Goal: Book appointment/travel/reservation

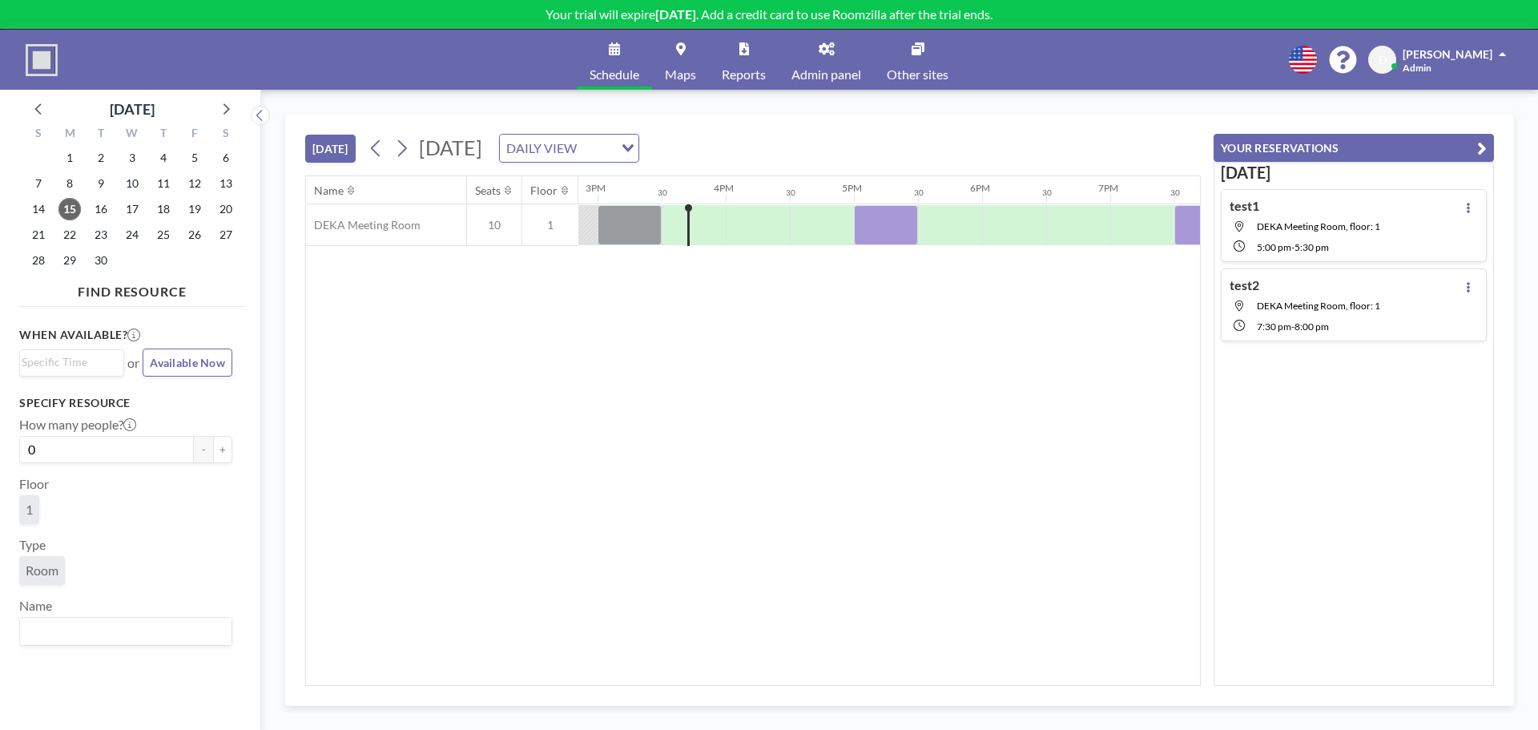
scroll to position [0, 1922]
click at [1396, 56] on span "D" at bounding box center [1382, 60] width 28 height 28
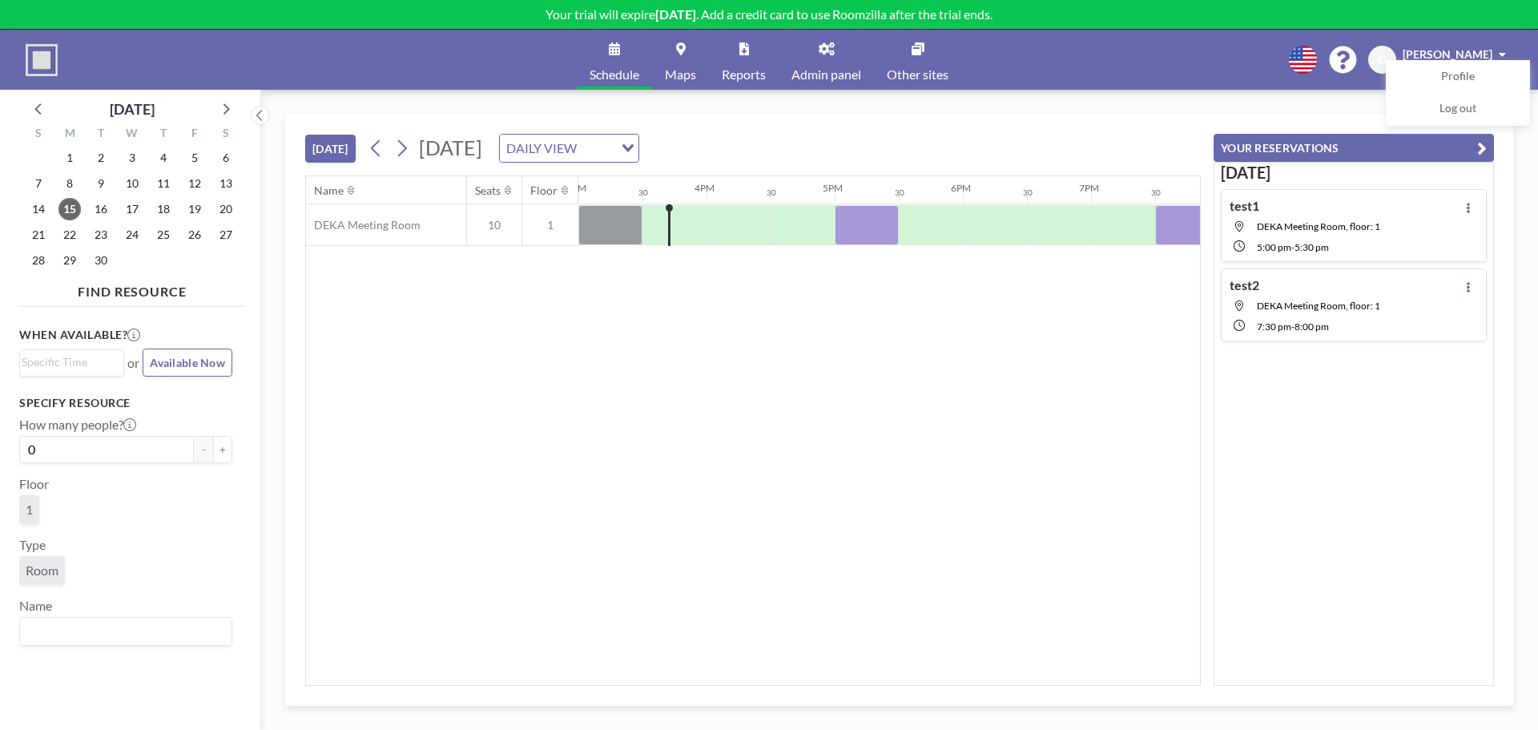
drag, startPoint x: 480, startPoint y: 472, endPoint x: 565, endPoint y: 399, distance: 112.5
click at [480, 472] on div "Name Seats Floor 12AM 30 1AM 30 2AM 30 3AM 30 4AM 30 5AM 30 6AM 30 7AM 30 8AM 3…" at bounding box center [753, 430] width 894 height 508
click at [825, 62] on link "Admin panel" at bounding box center [825, 60] width 95 height 60
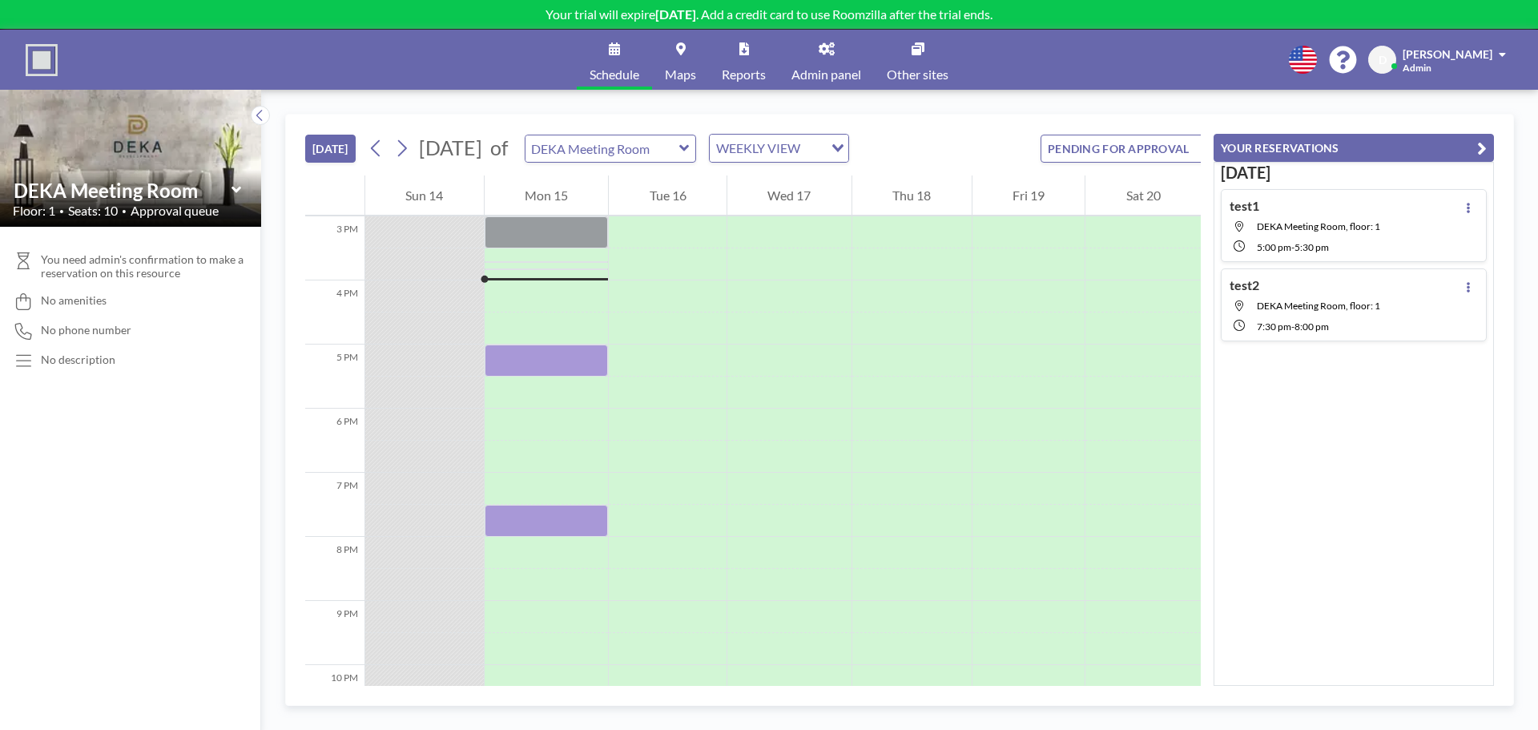
scroll to position [961, 0]
click at [98, 304] on span "No amenities" at bounding box center [74, 300] width 66 height 14
click at [99, 400] on div "You need admin's confirmation to make a reservation on this resource No ameniti…" at bounding box center [130, 478] width 261 height 503
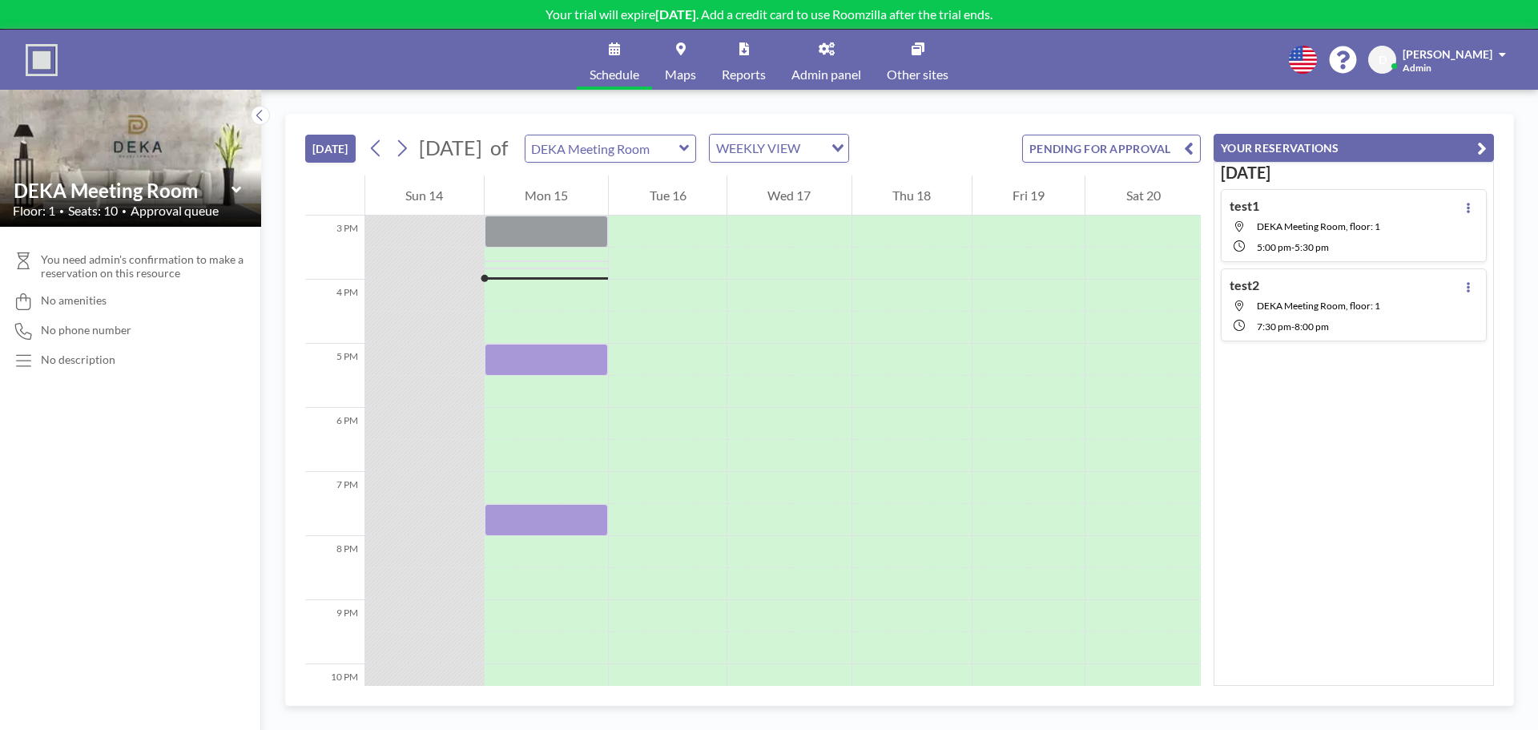
click at [673, 45] on link "Maps" at bounding box center [680, 60] width 57 height 60
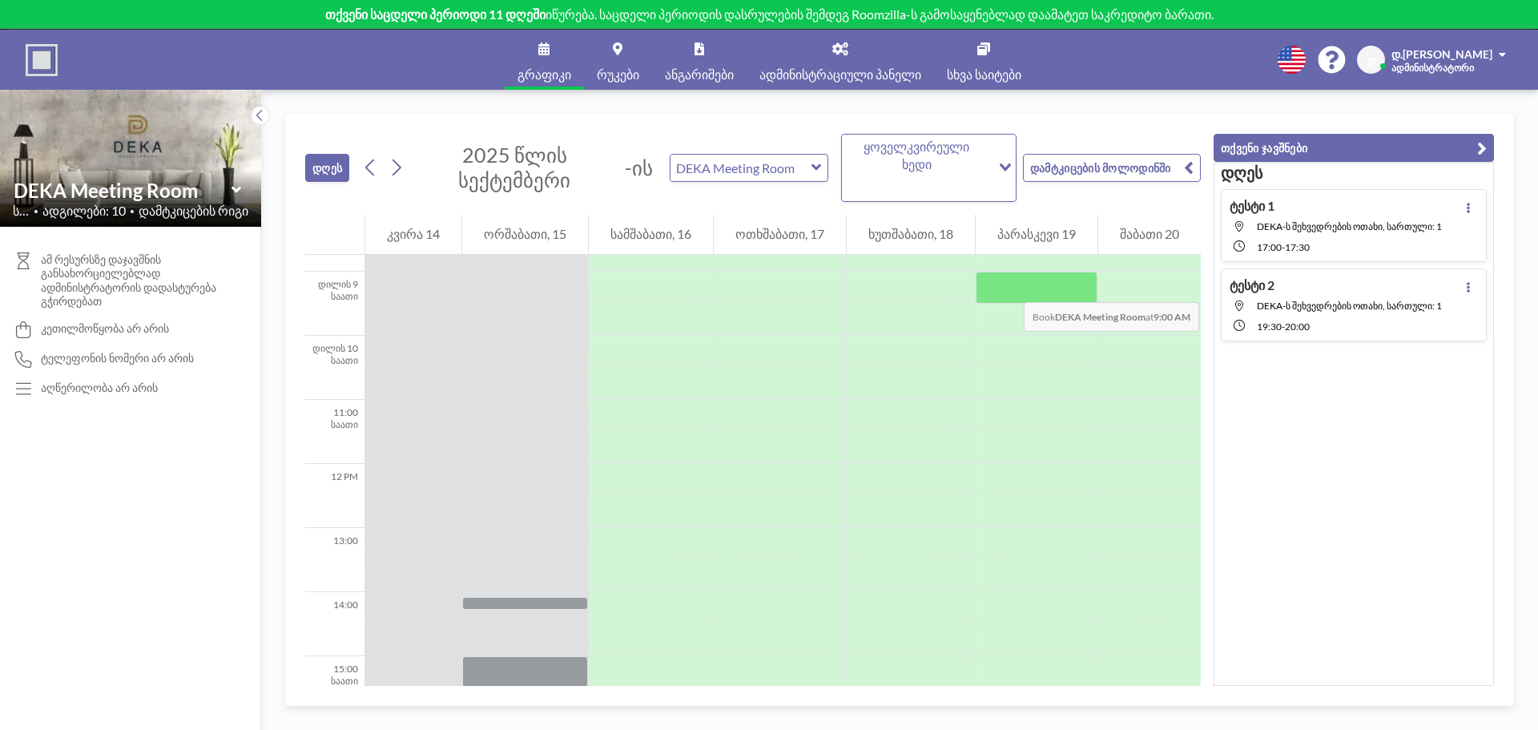
scroll to position [537, 0]
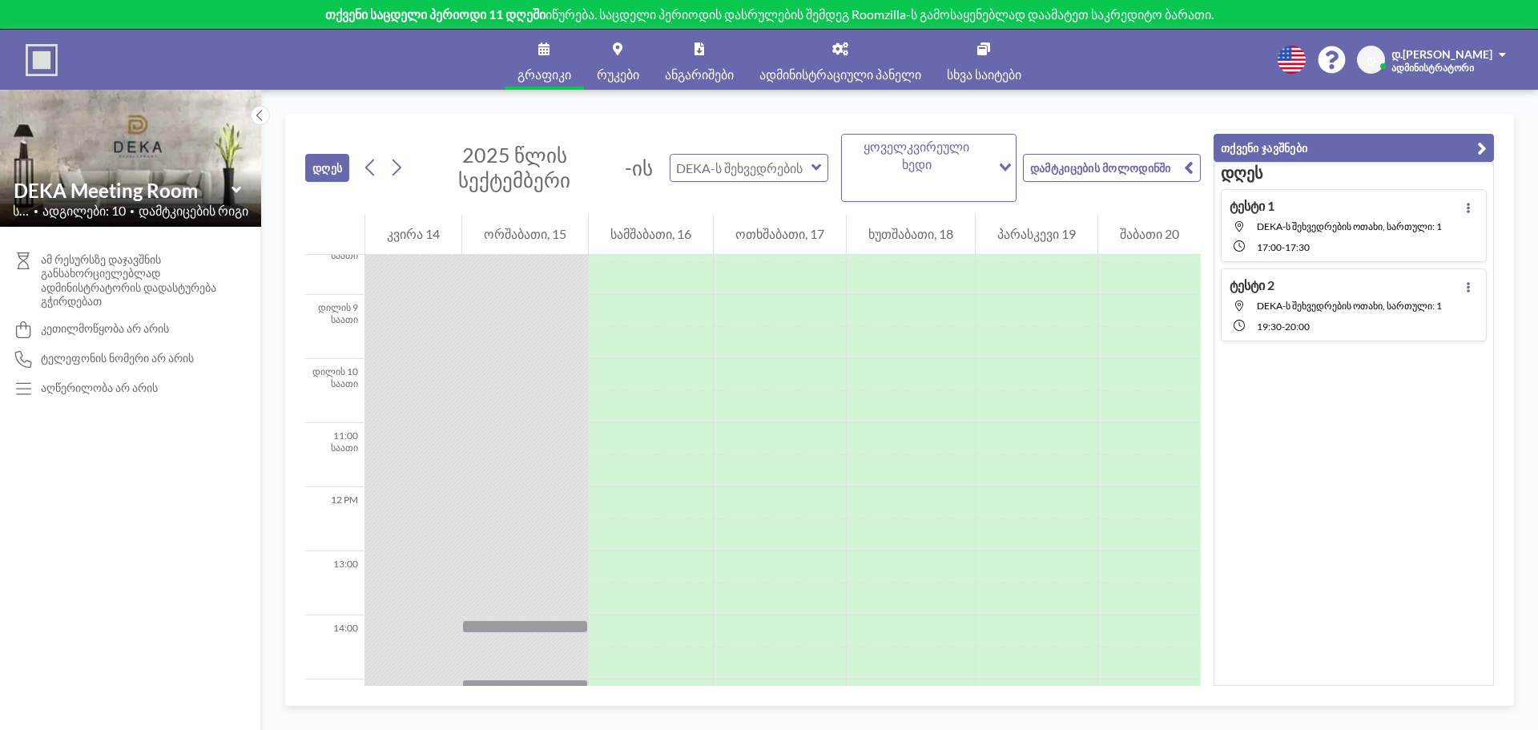
click at [793, 163] on input "text" at bounding box center [740, 168] width 141 height 26
type input "DEKA Meeting Room"
click at [1075, 162] on font "დამტკიცების მოლოდინში" at bounding box center [1100, 168] width 141 height 14
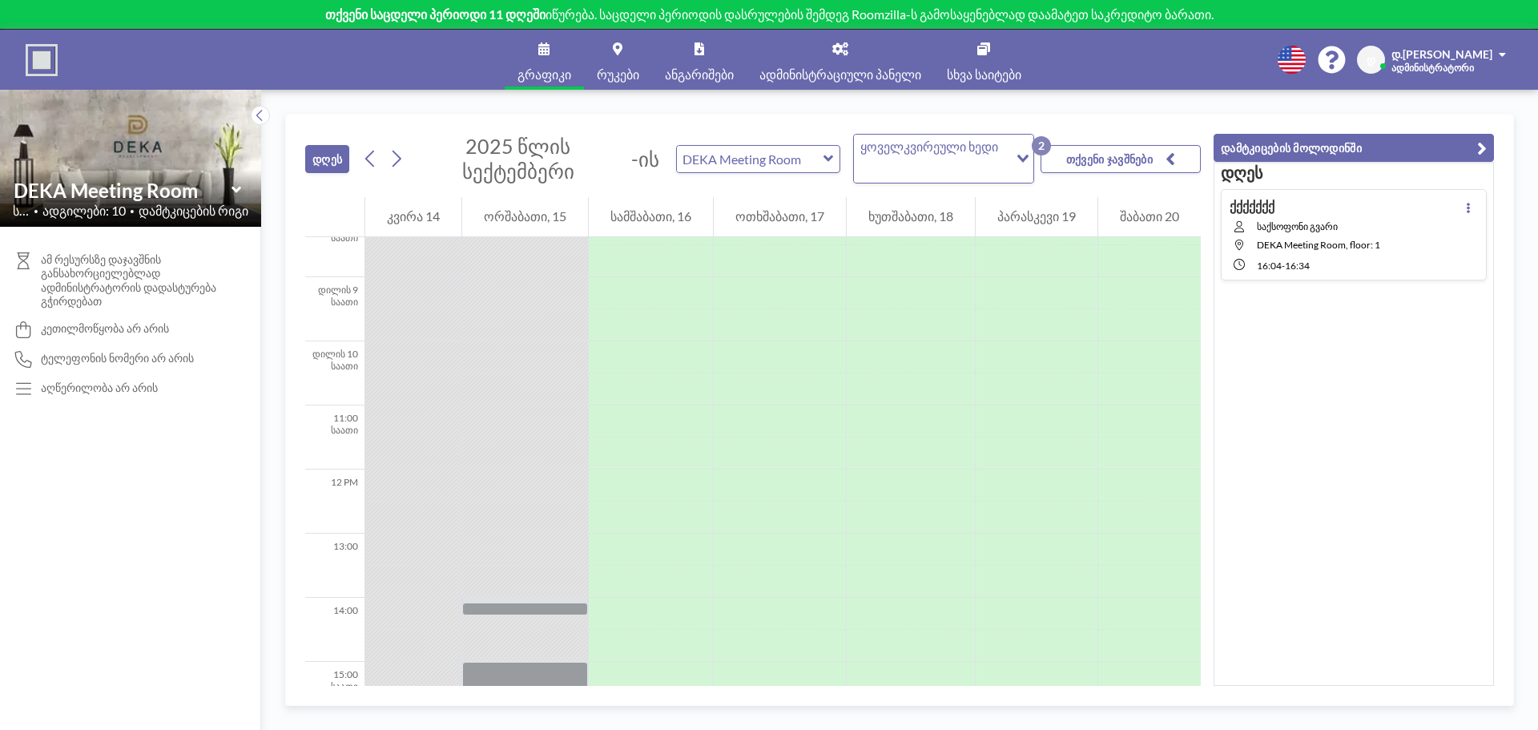
click at [1308, 228] on font "საქსოფონი გვარი" at bounding box center [1296, 226] width 81 height 12
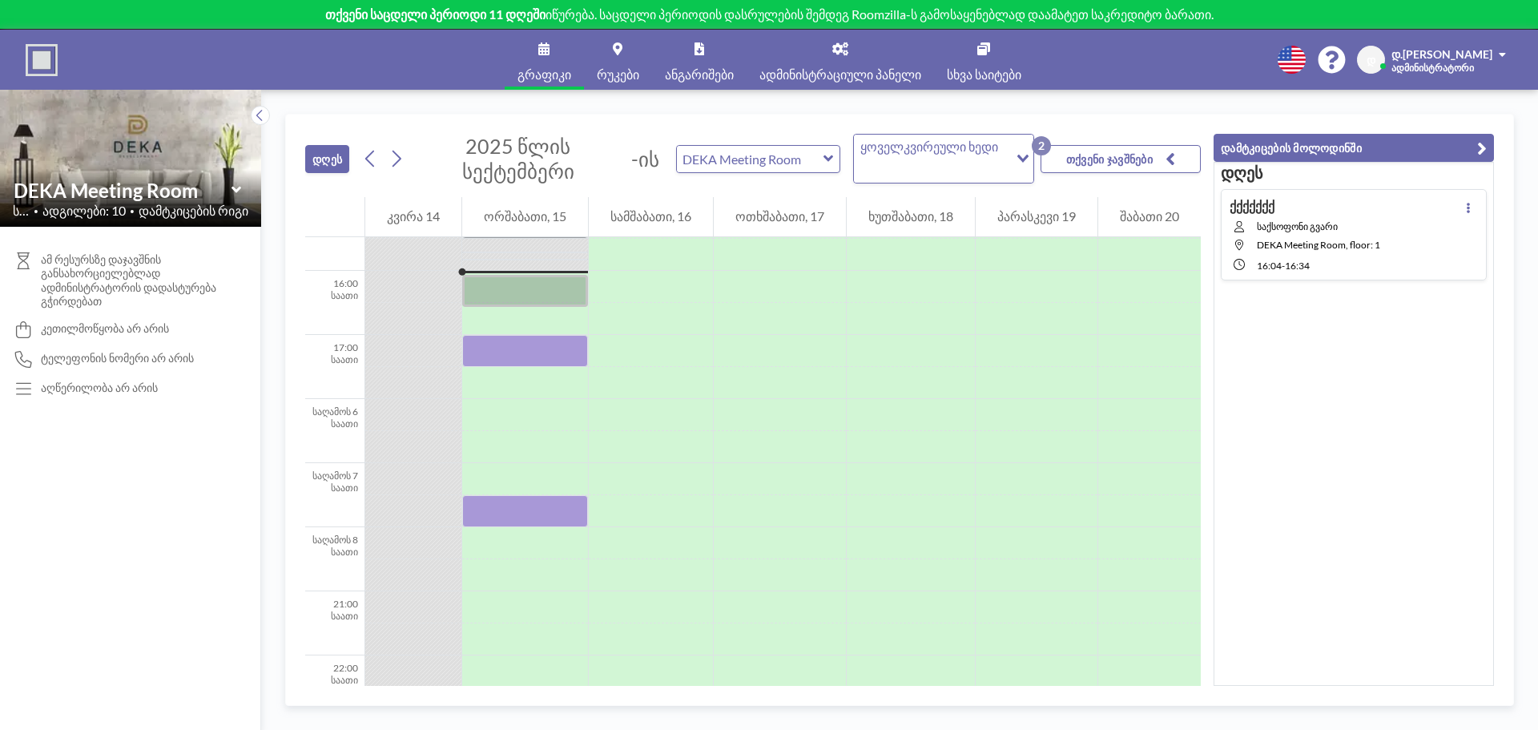
scroll to position [993, 0]
click at [531, 299] on div at bounding box center [525, 289] width 126 height 32
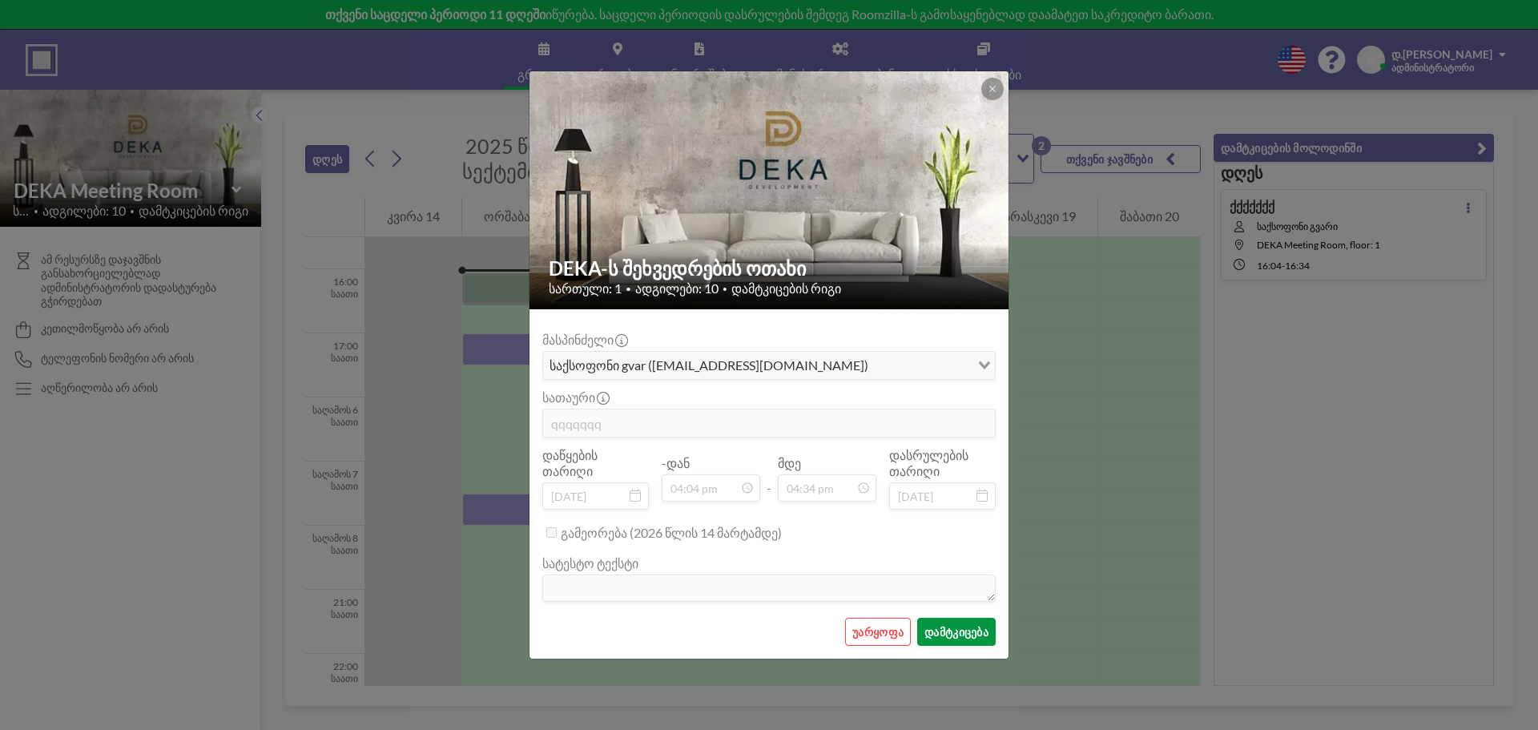
click at [963, 627] on font "დამტკიცება" at bounding box center [956, 632] width 64 height 14
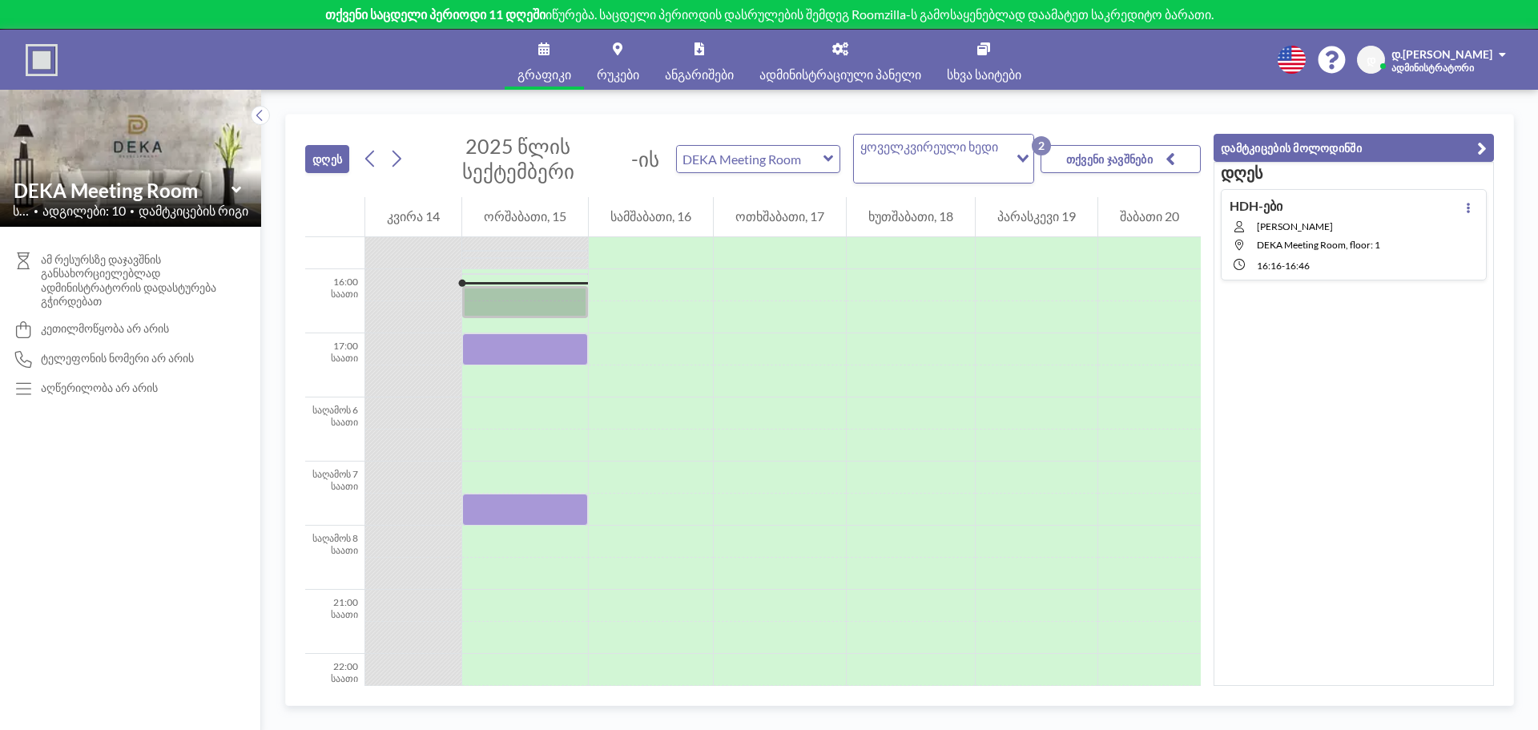
click at [1326, 221] on span "ჰდაჯ ჰრისნაბი" at bounding box center [1317, 226] width 123 height 12
click at [63, 263] on font "ამ რესურსზე დაჯავშნის განსახორციელებლად ადმინისტრატორის დადასტურება გჭირდებათ" at bounding box center [128, 280] width 175 height 56
click at [73, 492] on div "ამ რესურსზე დაჯავშნის განსახორციელებლად ადმინისტრატორის დადასტურება გჭირდებათ კ…" at bounding box center [130, 478] width 261 height 503
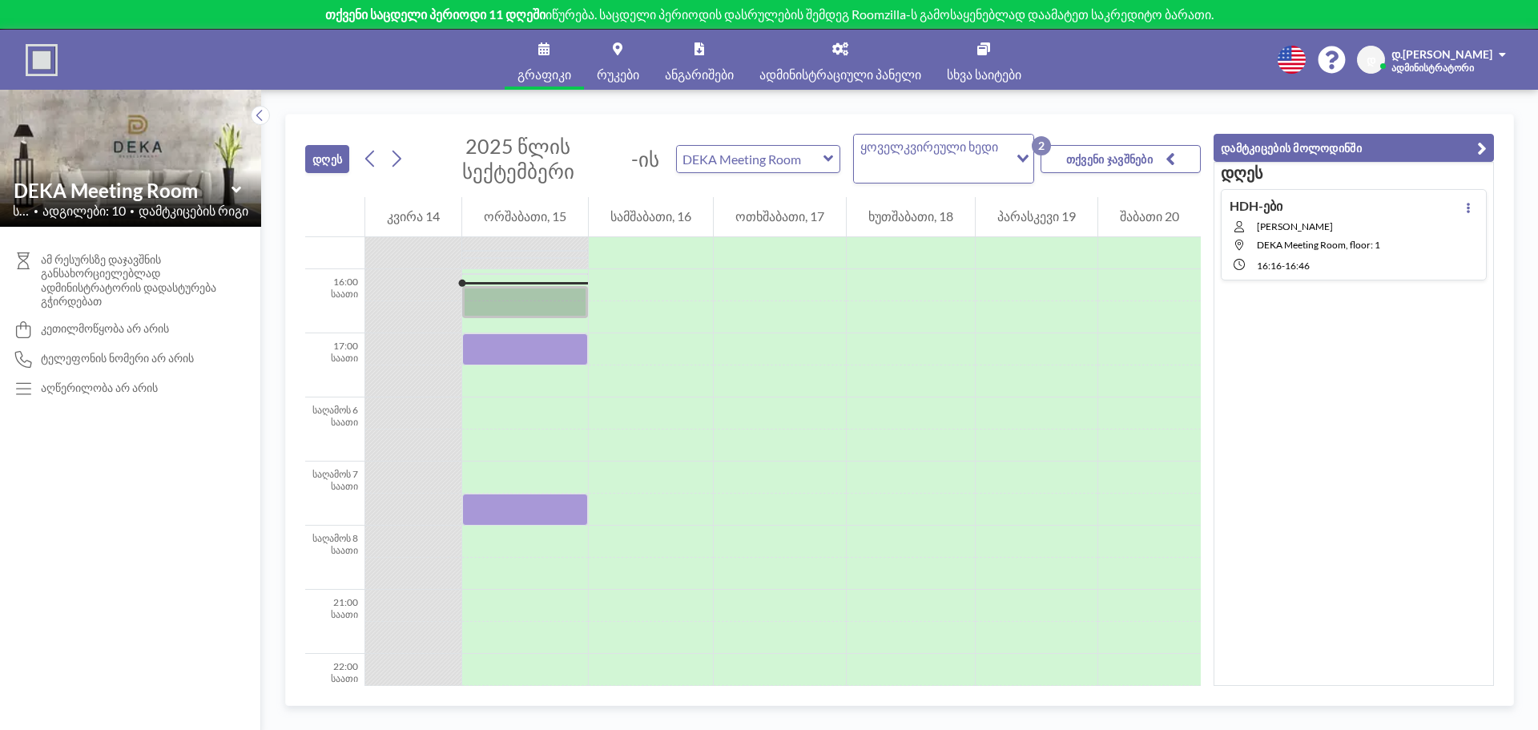
click at [594, 46] on link "რუკები" at bounding box center [618, 60] width 68 height 60
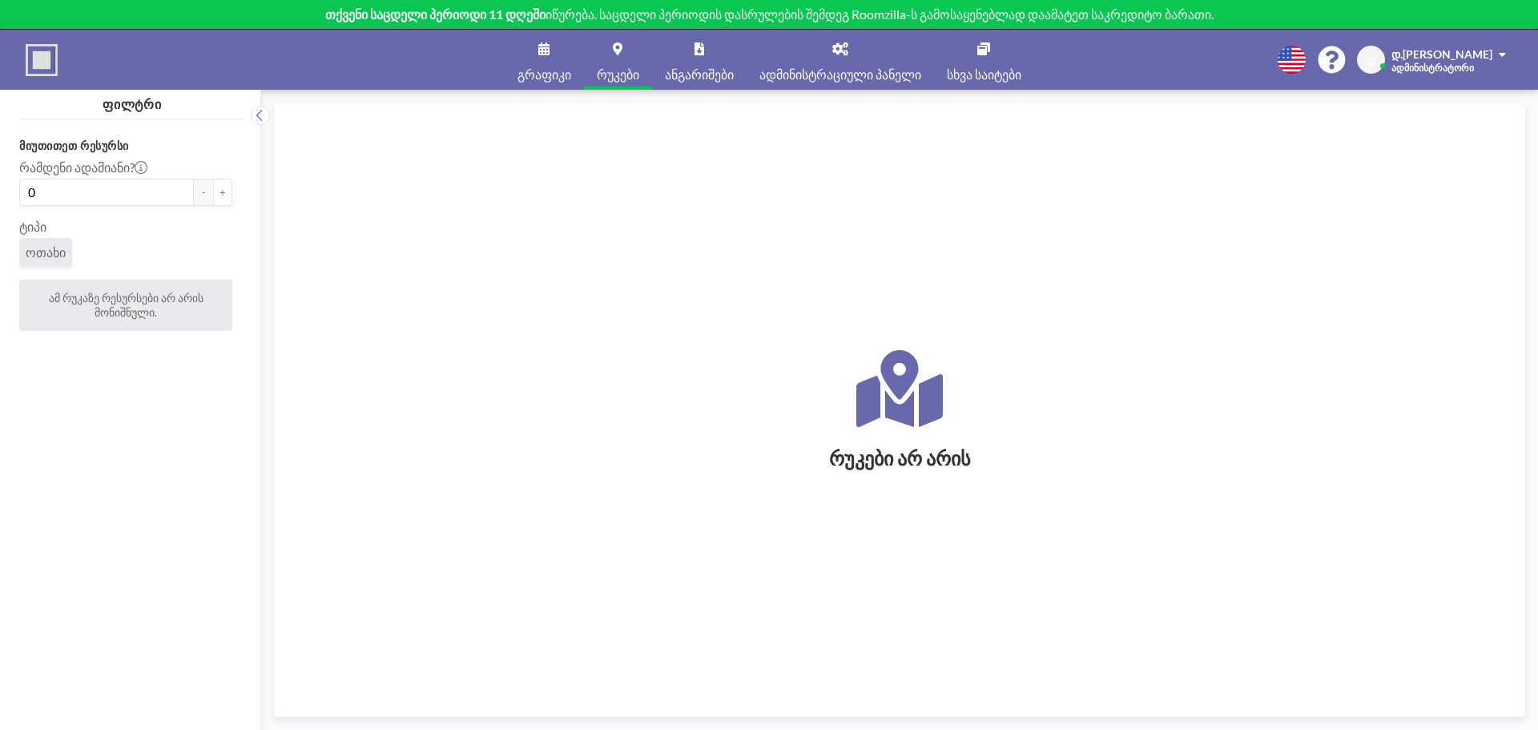
click at [537, 57] on link "გრაფიკი" at bounding box center [543, 60] width 79 height 60
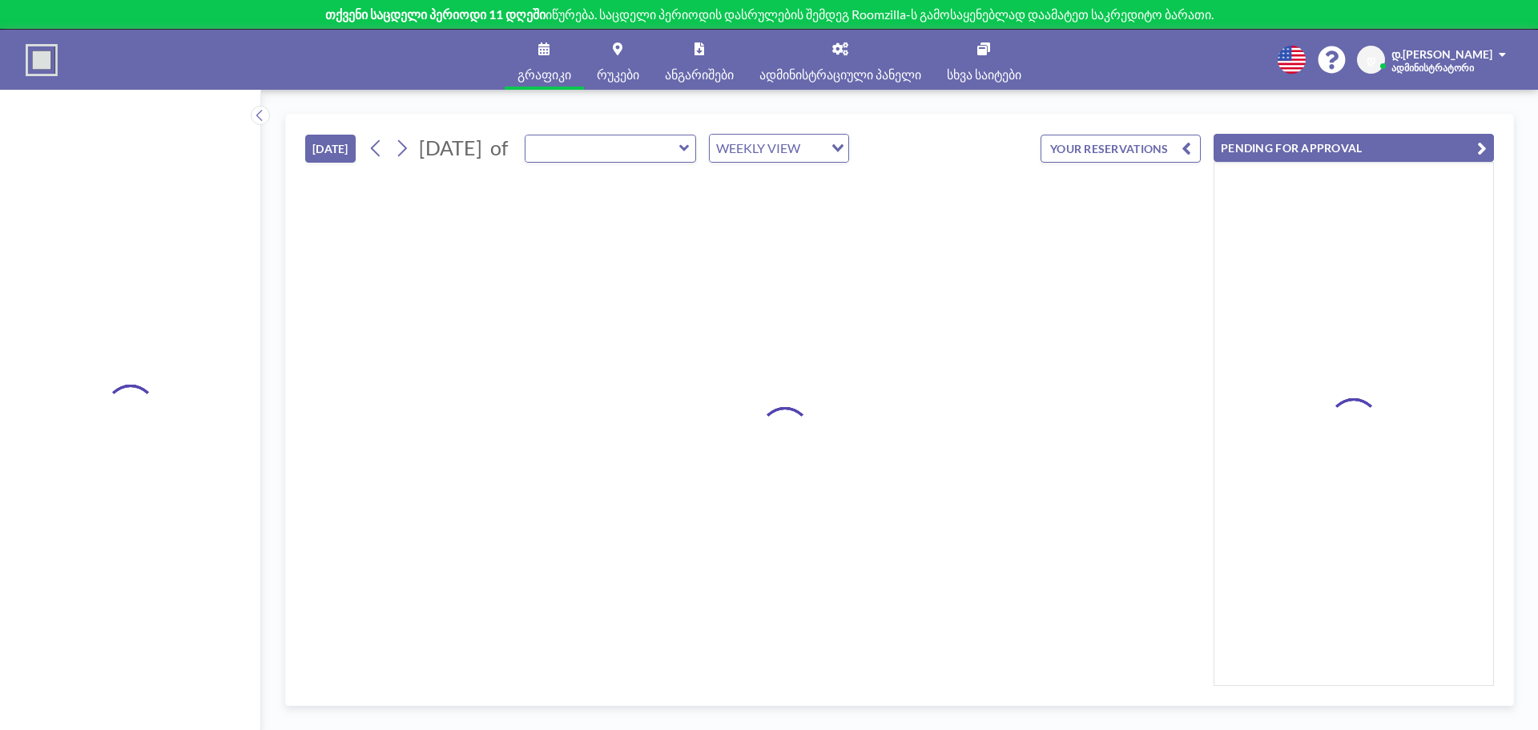
type input "DEKA Meeting Room"
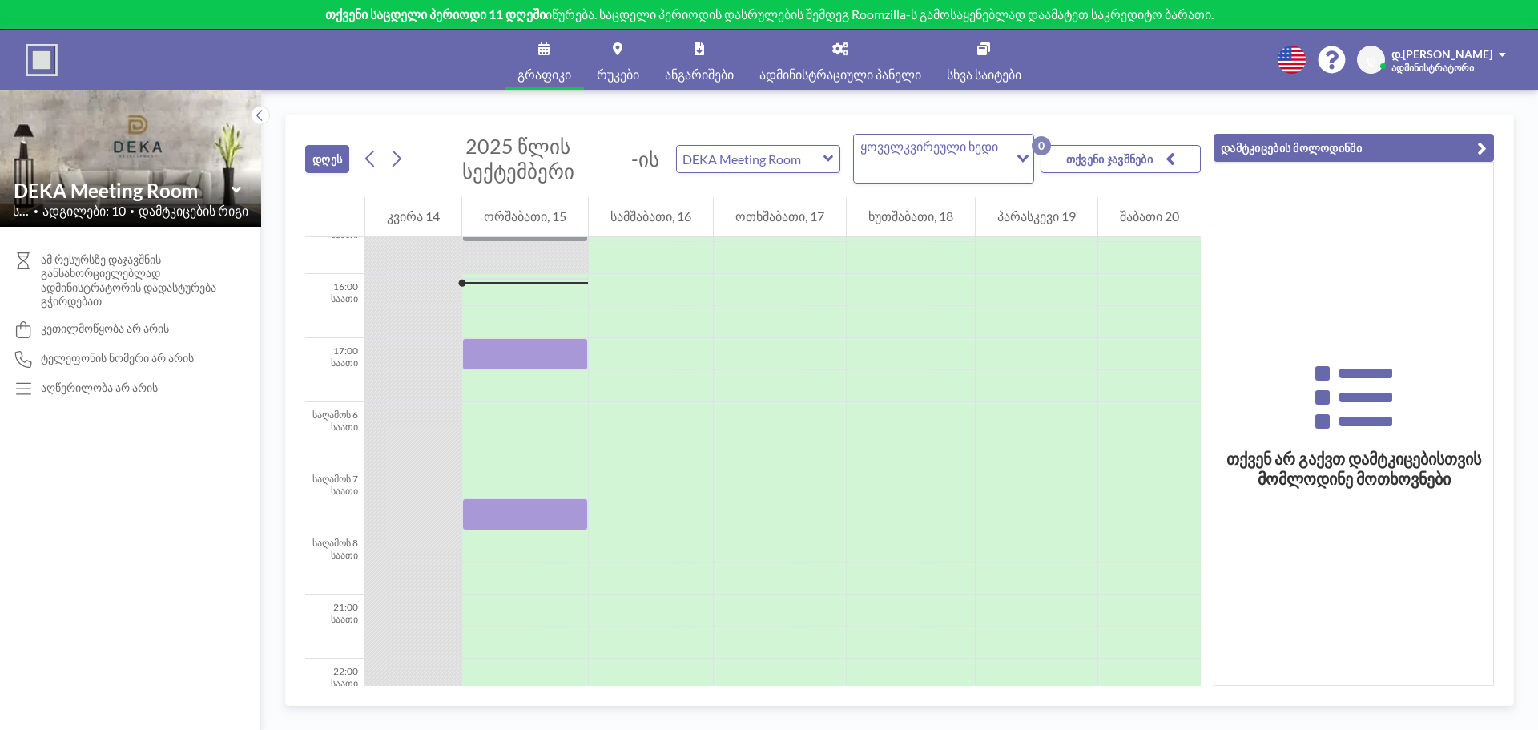
scroll to position [993, 0]
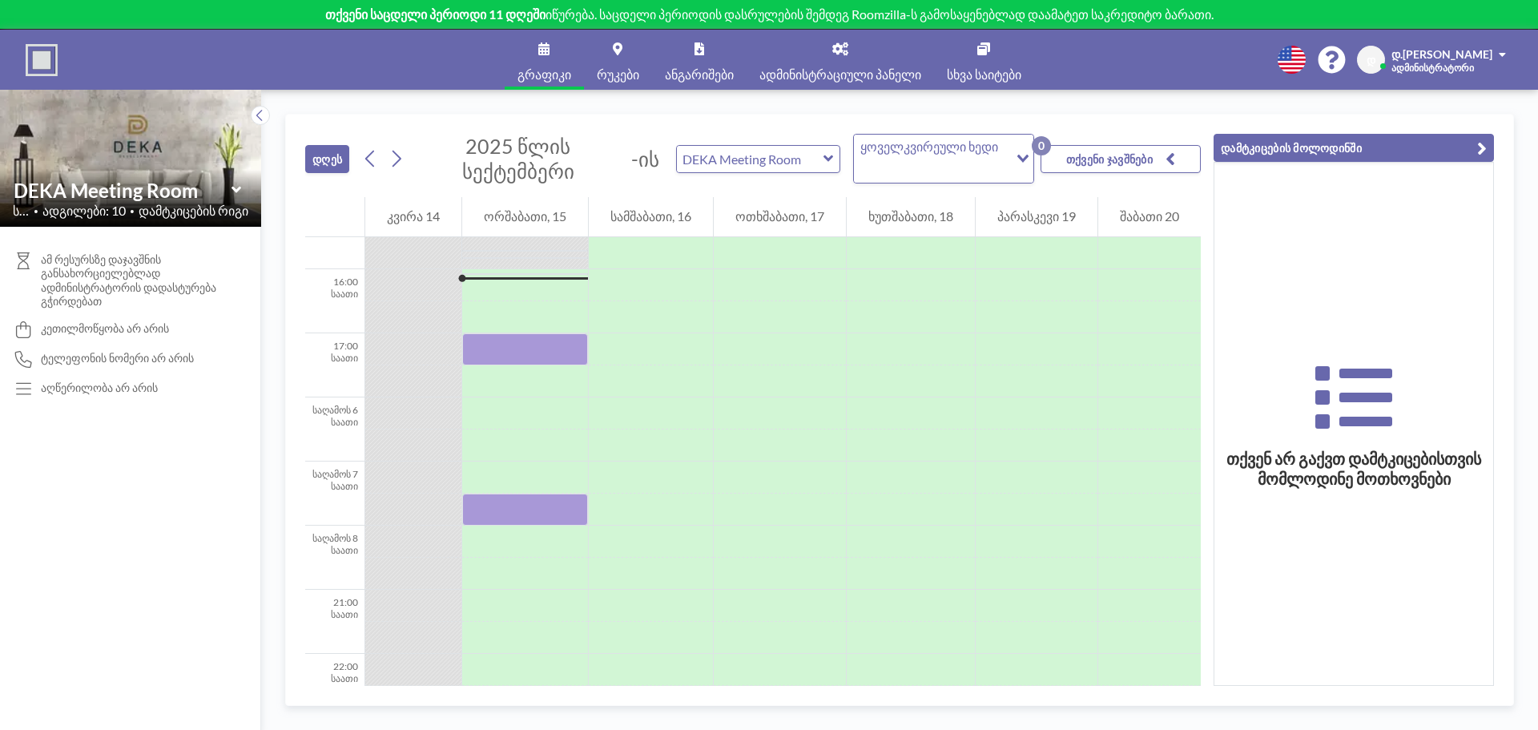
click at [994, 66] on font "სხვა საიტები" at bounding box center [984, 73] width 74 height 15
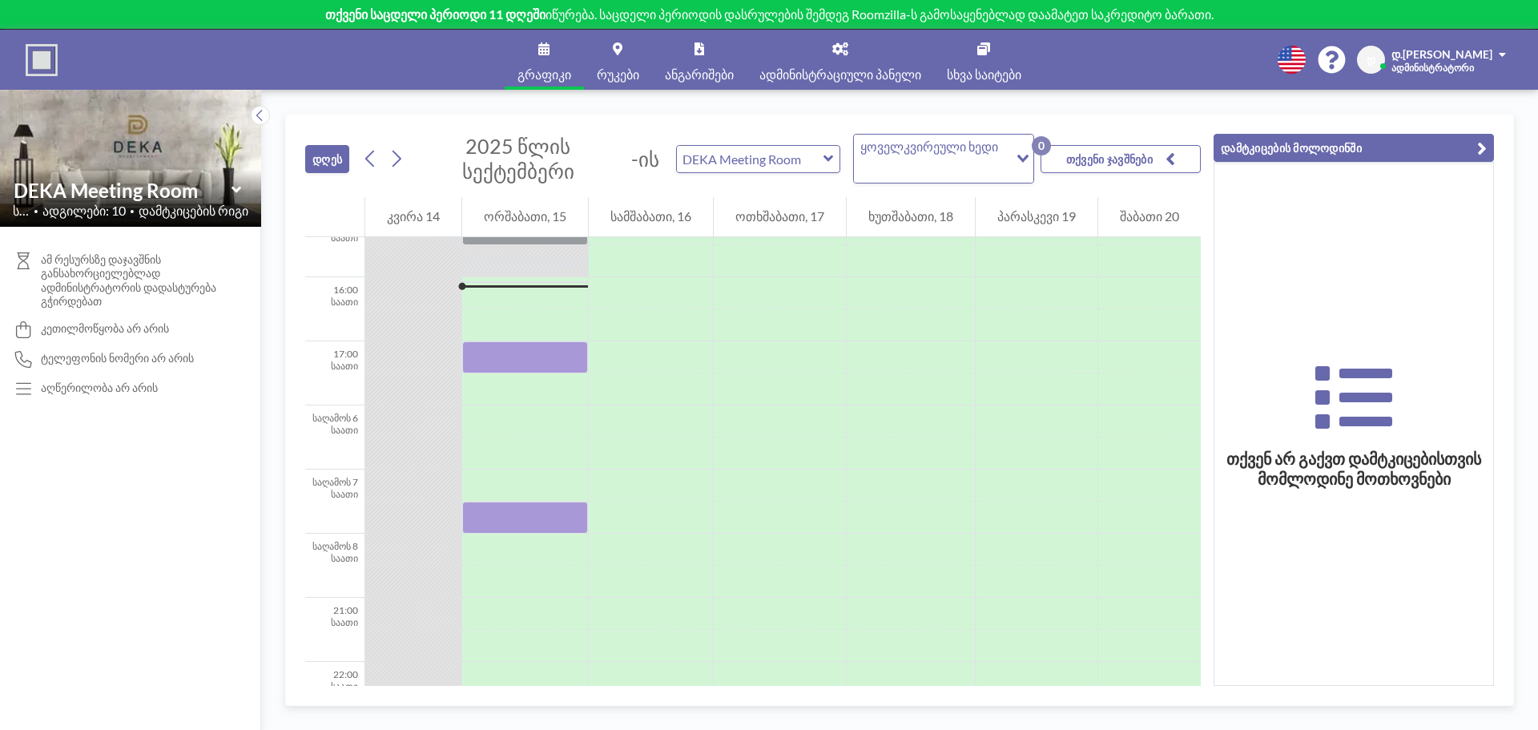
scroll to position [993, 0]
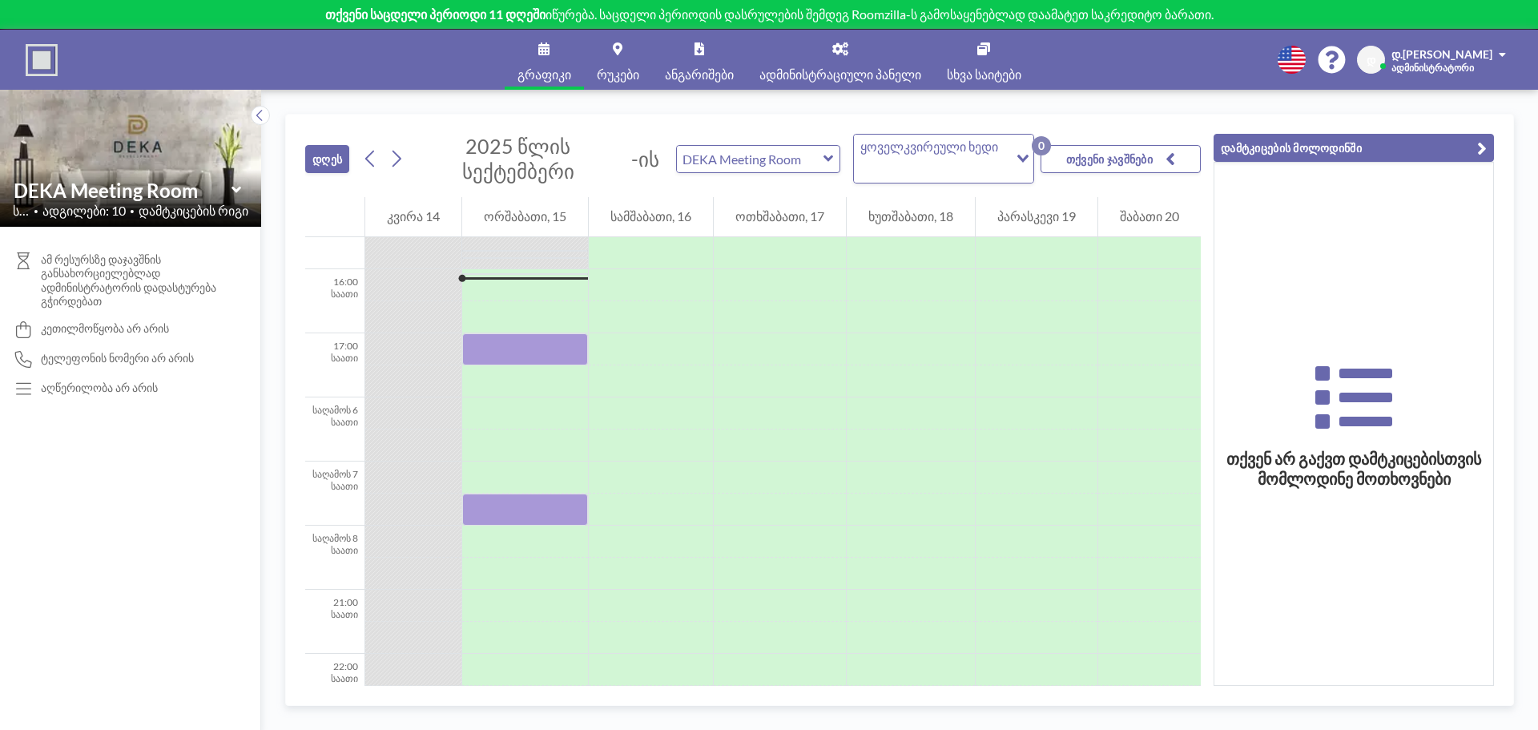
click at [60, 260] on font "ამ რესურსზე დაჯავშნის განსახორციელებლად ადმინისტრატორის დადასტურება გჭირდებათ" at bounding box center [128, 280] width 175 height 56
click at [128, 286] on font "ამ რესურსზე დაჯავშნის განსახორციელებლად ადმინისტრატორის დადასტურება გჭირდებათ" at bounding box center [128, 280] width 175 height 56
click at [110, 334] on font "კეთილმოწყობა არ არის" at bounding box center [105, 328] width 128 height 14
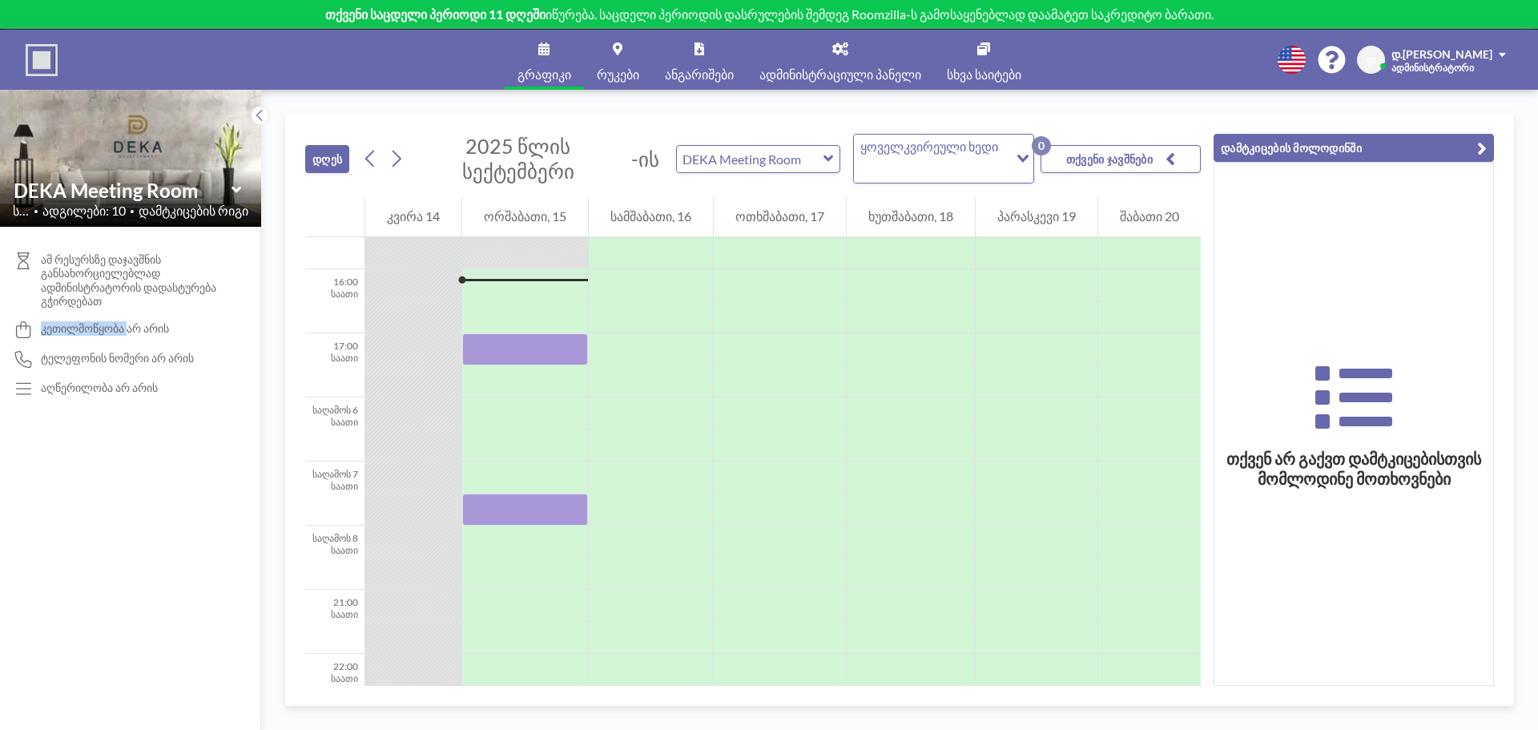
click at [110, 334] on font "კეთილმოწყობა არ არის" at bounding box center [105, 328] width 128 height 14
click at [106, 356] on font "ტელეფონის ნომერი არ არის" at bounding box center [117, 358] width 153 height 14
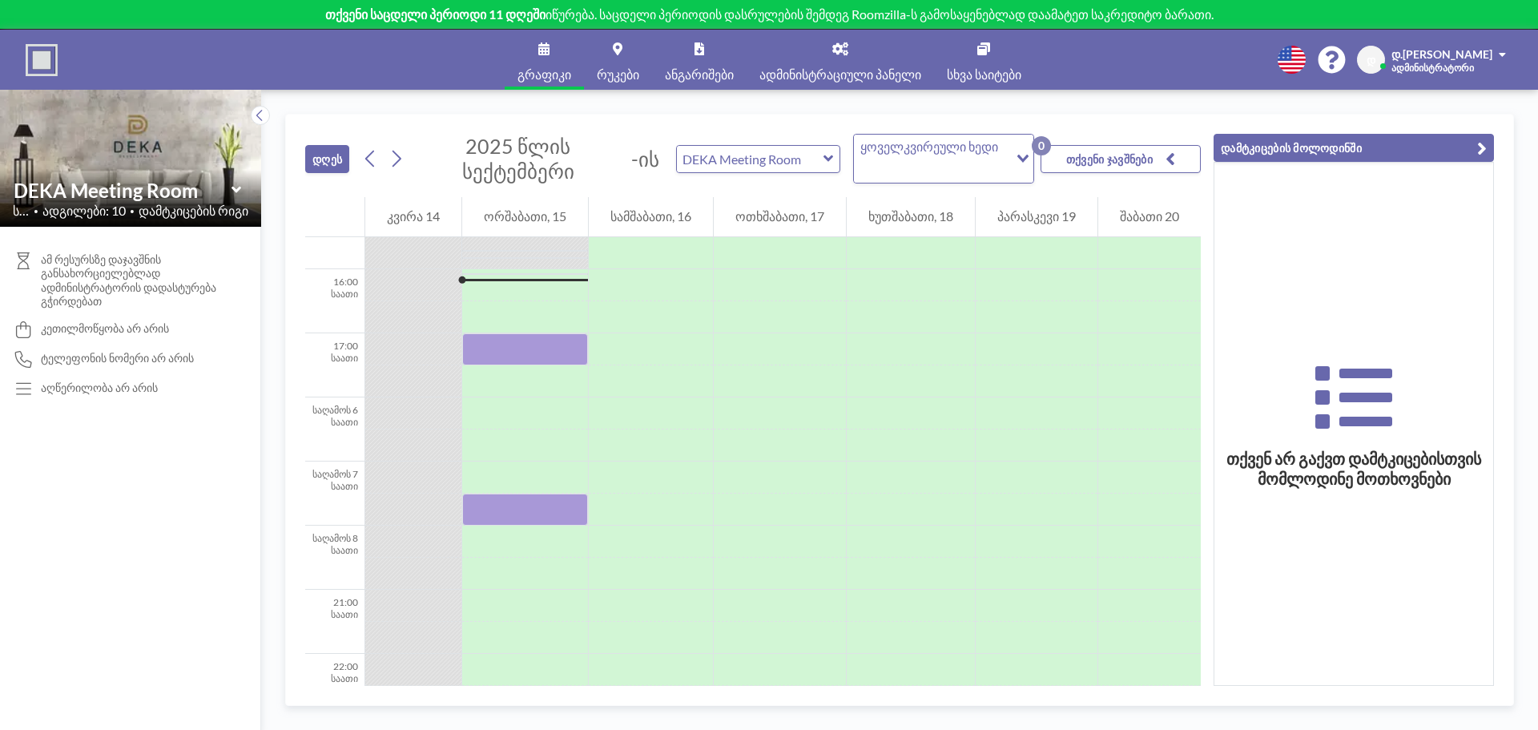
click at [103, 391] on font "აღწერილობა არ არის" at bounding box center [99, 387] width 117 height 14
click at [127, 392] on font "აღწერილობა არ არის" at bounding box center [99, 387] width 117 height 14
click at [774, 161] on input "text" at bounding box center [750, 159] width 147 height 26
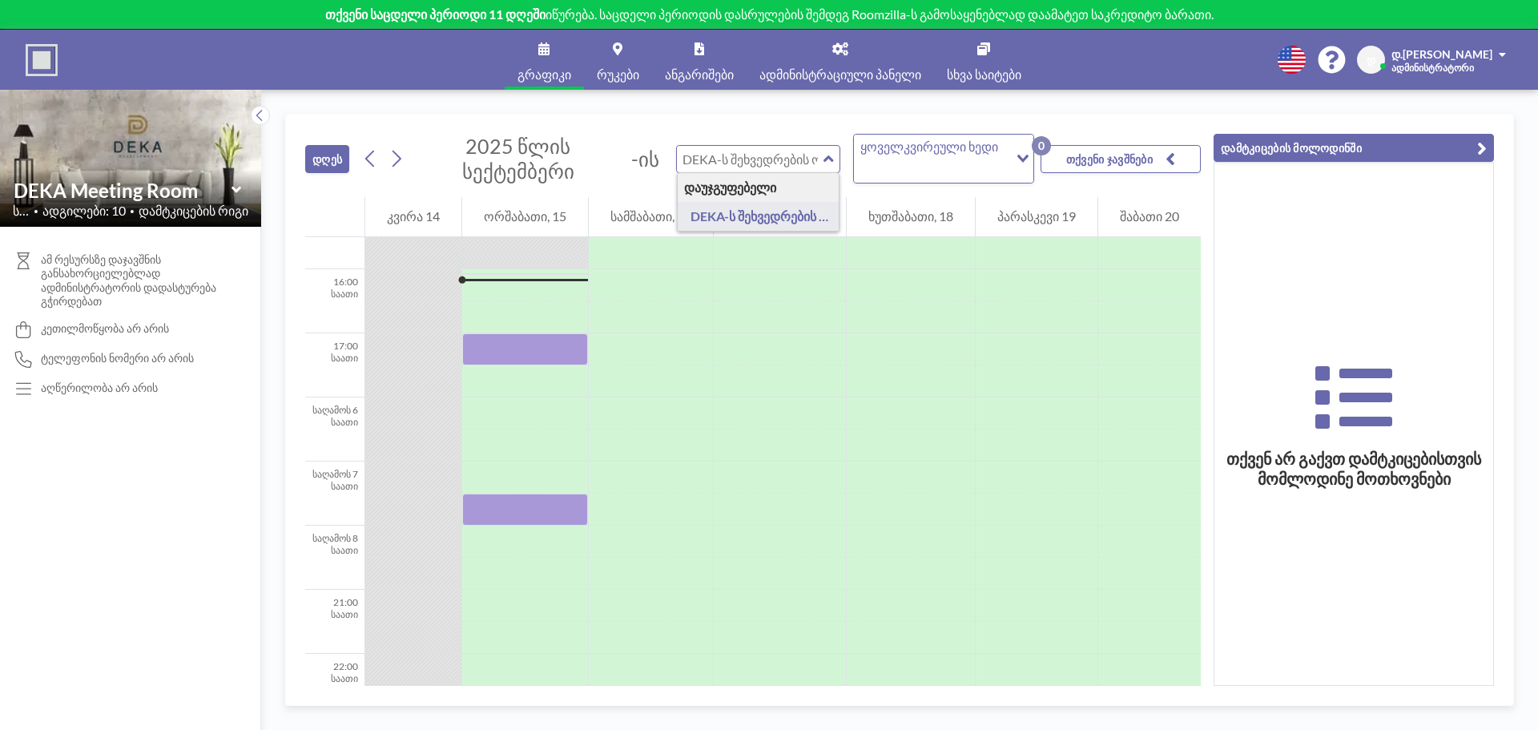
type input "DEKA Meeting Room"
click at [947, 168] on div "ყოველკვირეული ხედი" at bounding box center [931, 157] width 155 height 45
click at [1125, 147] on button "თქვენი ჯავშნები 0" at bounding box center [1120, 159] width 160 height 28
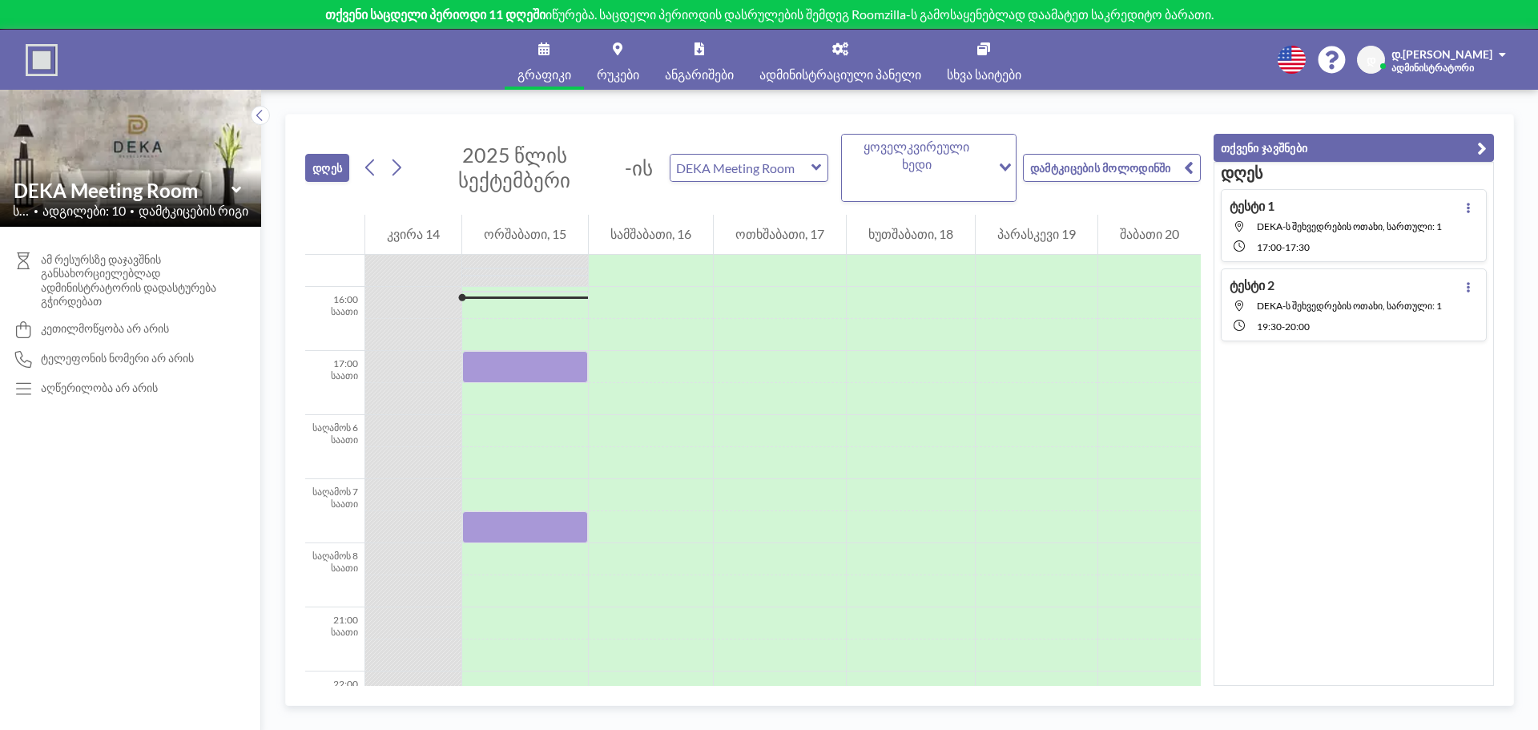
click at [1111, 163] on font "დამტკიცების მოლოდინში" at bounding box center [1100, 168] width 141 height 14
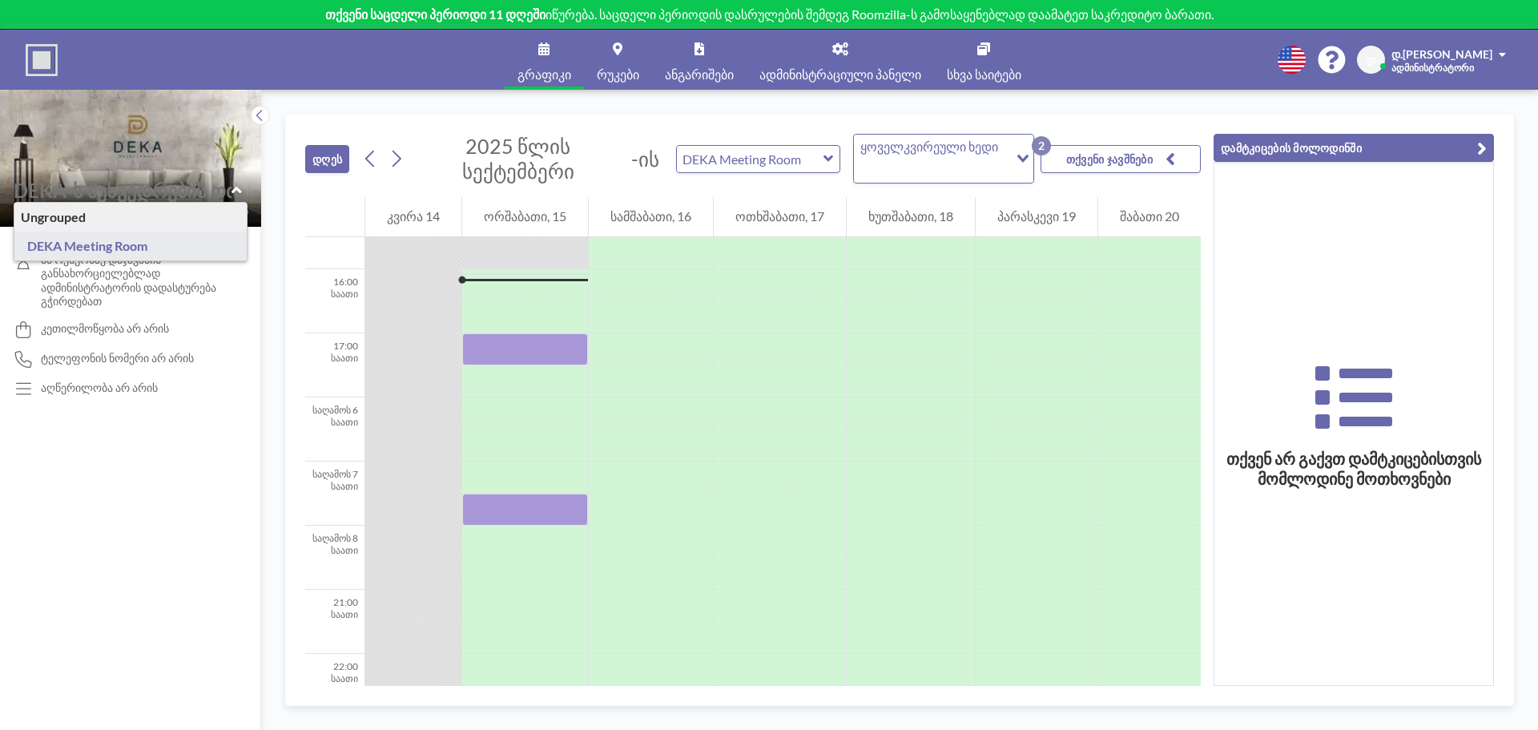
drag, startPoint x: 110, startPoint y: 186, endPoint x: 240, endPoint y: 143, distance: 137.5
click at [110, 186] on input "text" at bounding box center [123, 190] width 218 height 23
type input "DEKA Meeting Room"
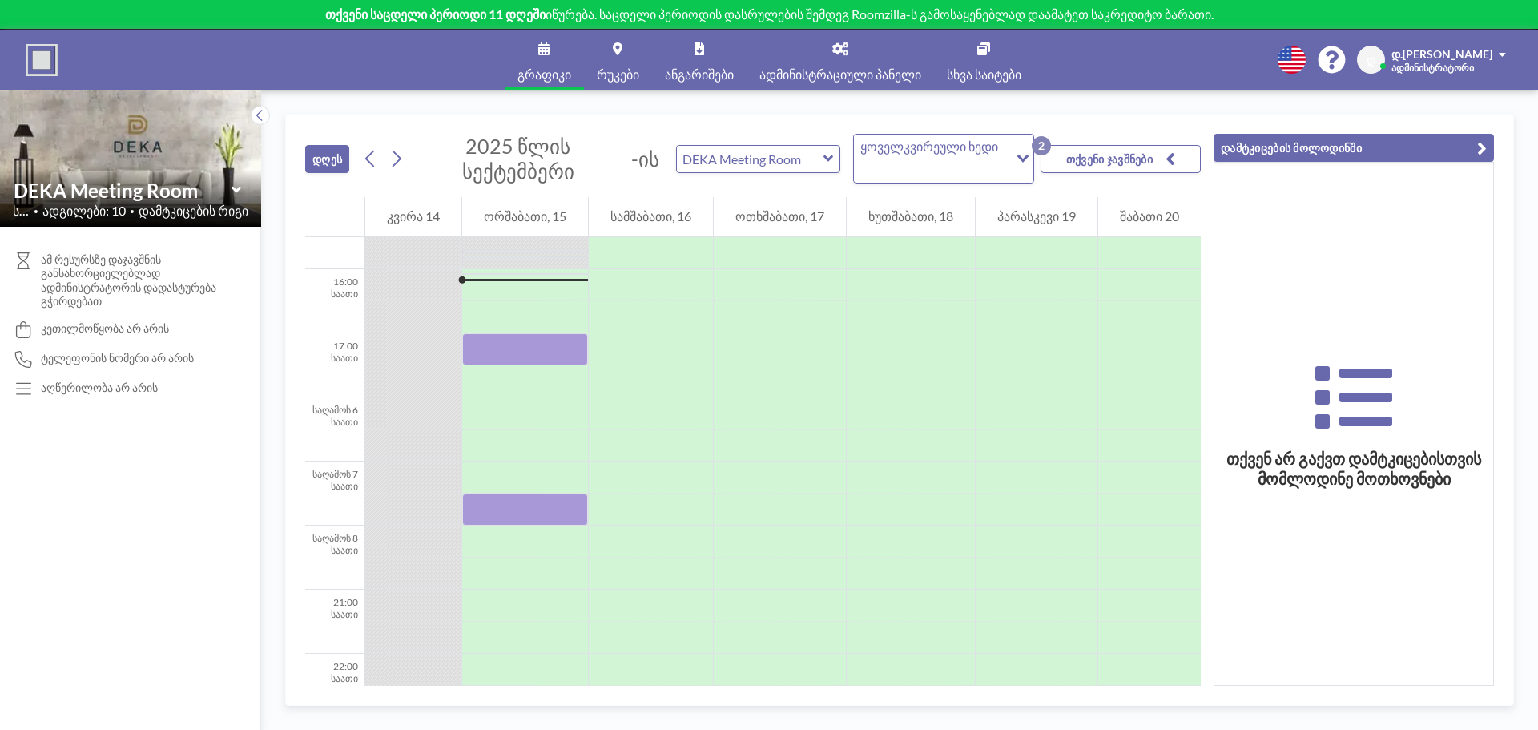
click at [607, 61] on link "რუკები" at bounding box center [618, 60] width 68 height 60
